Goal: Transaction & Acquisition: Book appointment/travel/reservation

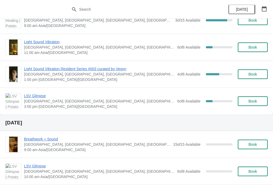
scroll to position [187, 0]
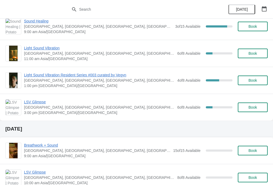
click at [253, 100] on div "LSV Glimpse [GEOGRAPHIC_DATA], [GEOGRAPHIC_DATA], [GEOGRAPHIC_DATA], [GEOGRAPHI…" at bounding box center [146, 107] width 244 height 16
click at [252, 106] on span "Book" at bounding box center [252, 107] width 9 height 4
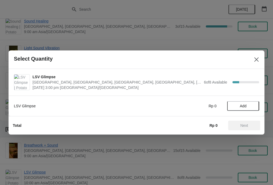
click at [246, 107] on span "Add" at bounding box center [243, 106] width 7 height 4
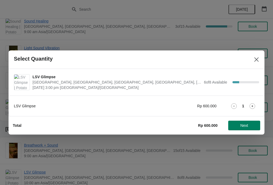
click at [252, 105] on icon at bounding box center [252, 106] width 6 height 6
click at [251, 104] on icon at bounding box center [252, 106] width 6 height 6
click at [246, 125] on span "Next" at bounding box center [244, 125] width 8 height 4
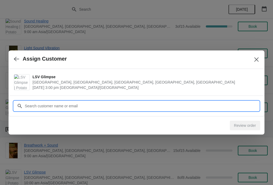
click at [125, 103] on input "Customer" at bounding box center [142, 106] width 235 height 10
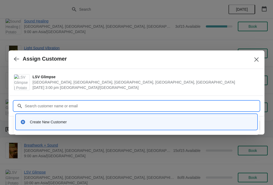
click at [185, 126] on div "Create New Customer" at bounding box center [136, 121] width 237 height 11
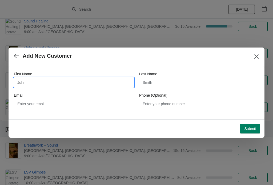
click at [95, 79] on input "First Name" at bounding box center [74, 83] width 120 height 10
type input "Wenchao"
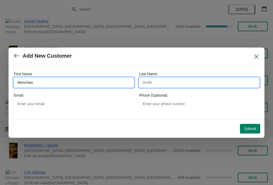
click at [188, 84] on input "Last Name" at bounding box center [199, 83] width 120 height 10
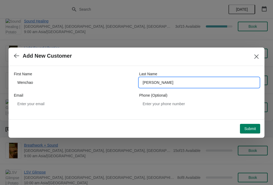
type input "[PERSON_NAME]"
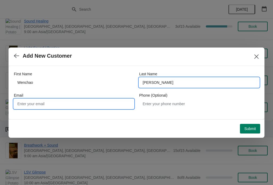
click at [99, 104] on input "Email" at bounding box center [74, 104] width 120 height 10
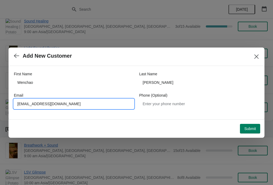
type input "[EMAIL_ADDRESS][DOMAIN_NAME]"
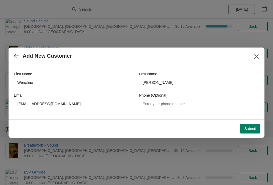
click at [251, 131] on button "Submit" at bounding box center [250, 129] width 20 height 10
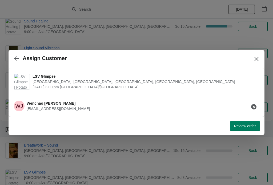
click at [251, 128] on span "Review order" at bounding box center [245, 126] width 22 height 4
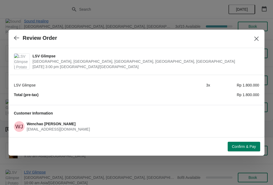
click at [242, 143] on button "Confirm & Pay" at bounding box center [244, 147] width 33 height 10
